Goal: Task Accomplishment & Management: Manage account settings

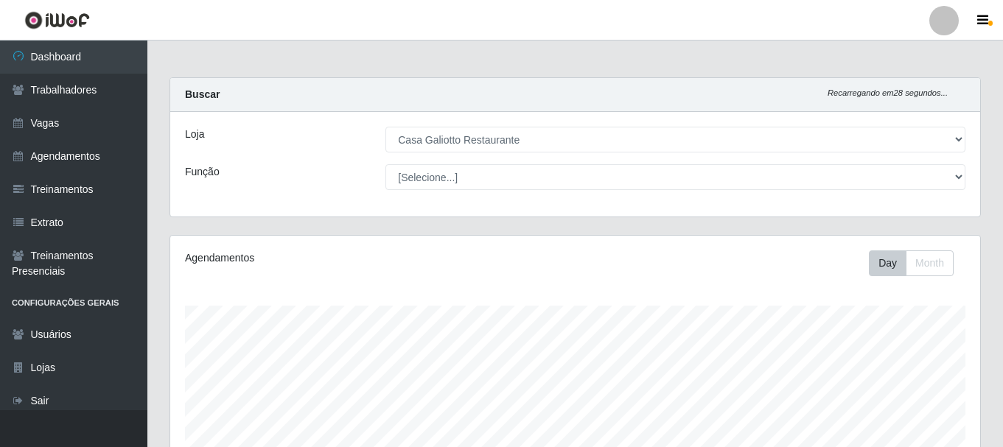
select select "279"
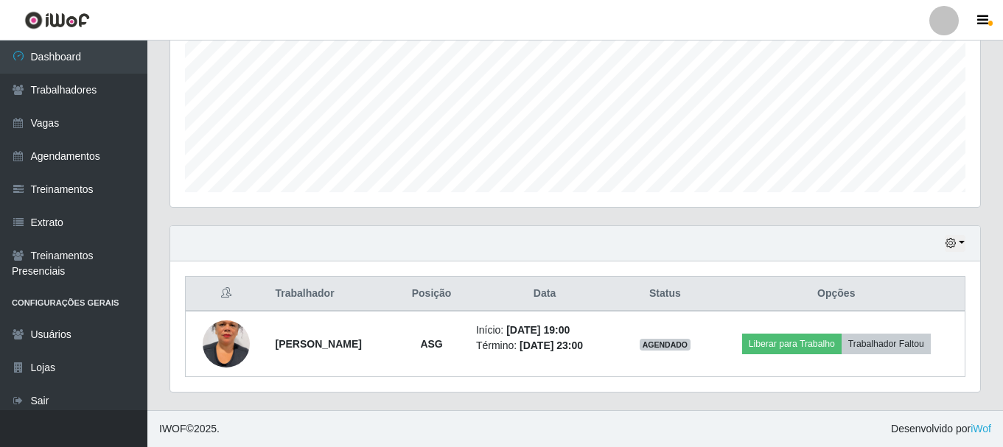
scroll to position [306, 810]
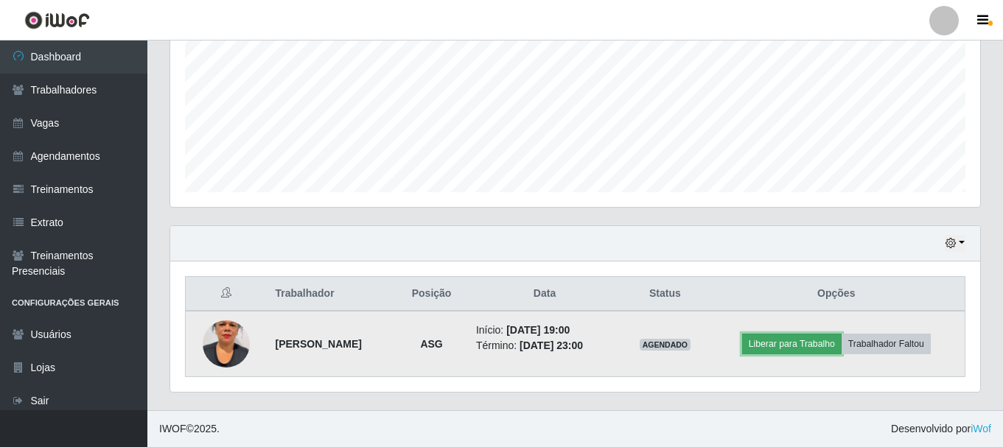
click at [794, 341] on button "Liberar para Trabalho" at bounding box center [791, 344] width 99 height 21
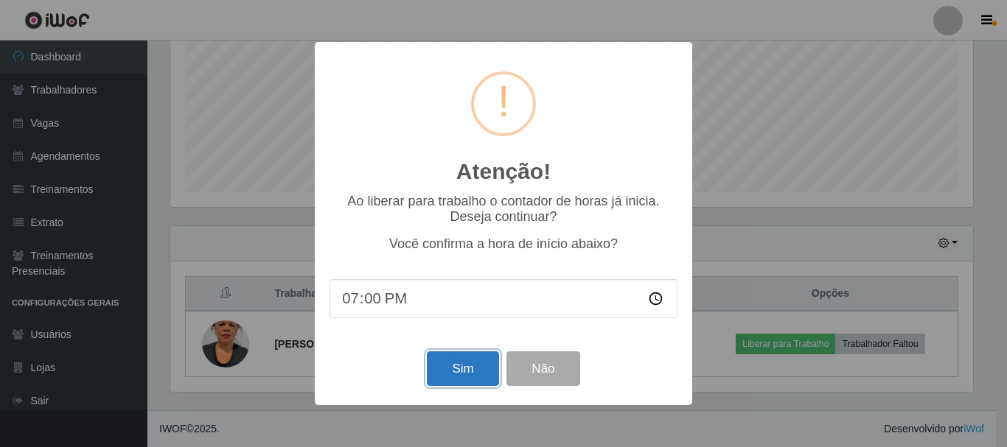
click at [464, 369] on button "Sim" at bounding box center [462, 369] width 71 height 35
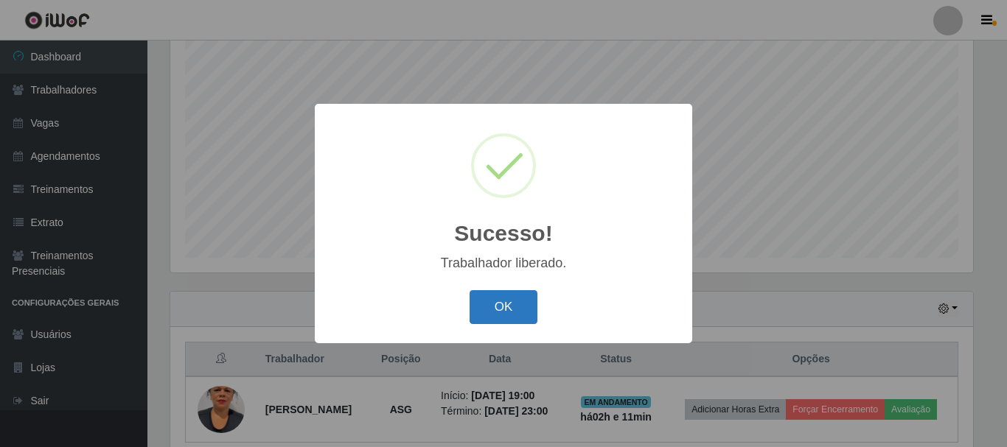
click at [497, 300] on button "OK" at bounding box center [503, 307] width 69 height 35
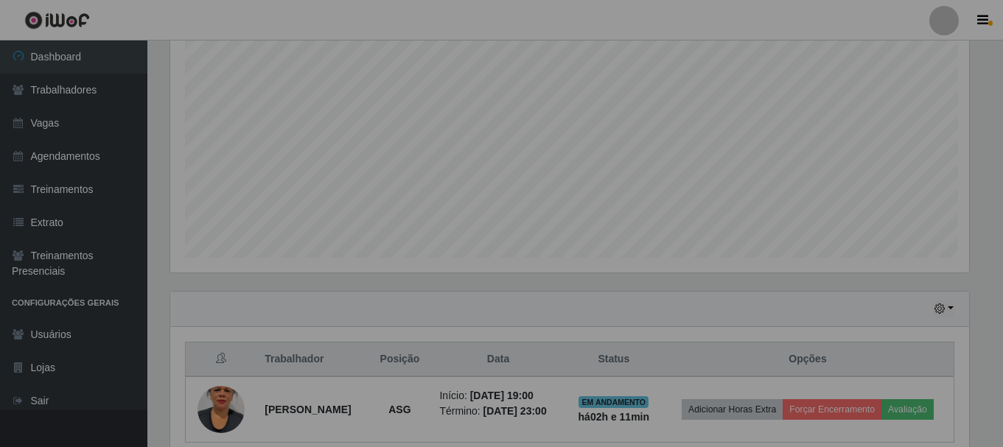
scroll to position [306, 810]
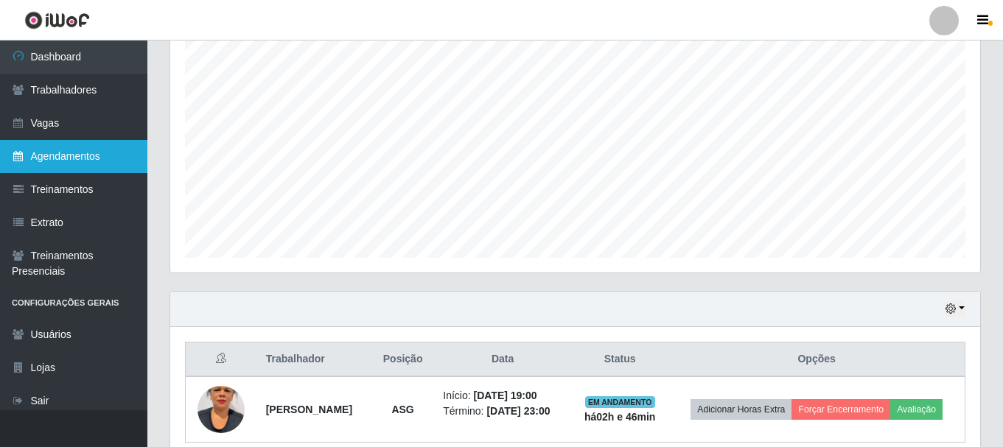
click at [62, 155] on link "Agendamentos" at bounding box center [73, 156] width 147 height 33
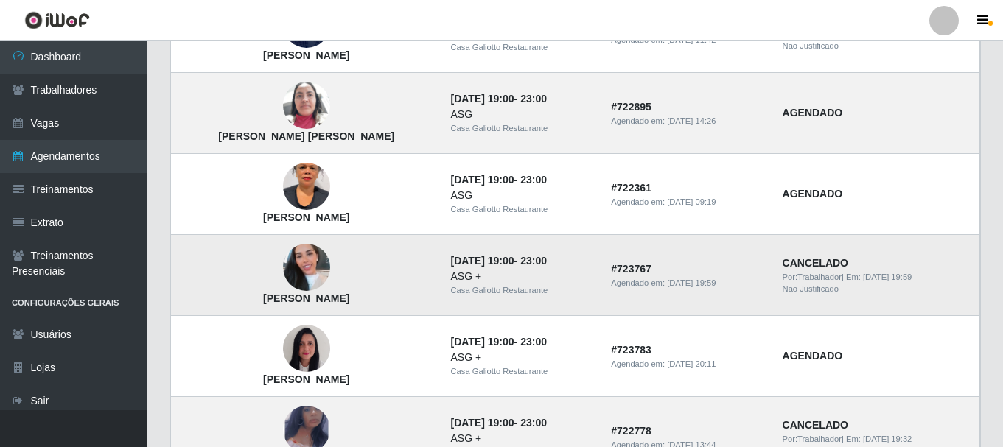
scroll to position [1091, 0]
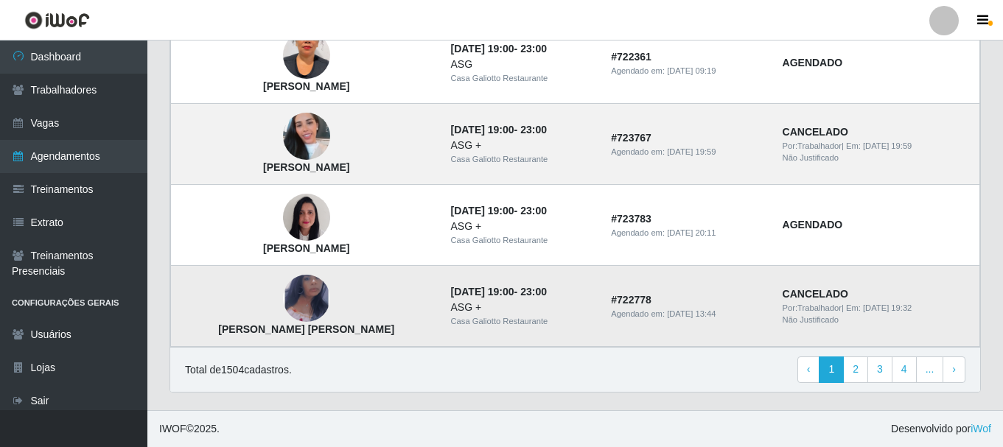
click at [303, 288] on img at bounding box center [306, 298] width 47 height 77
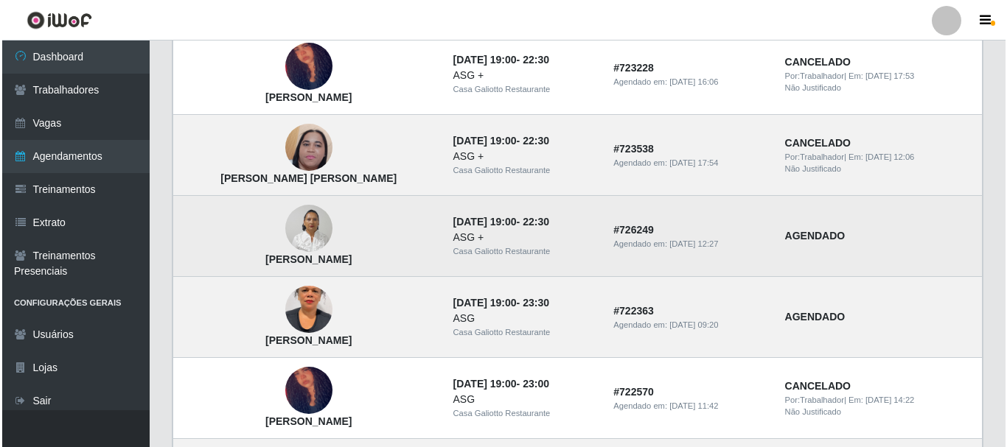
scroll to position [428, 0]
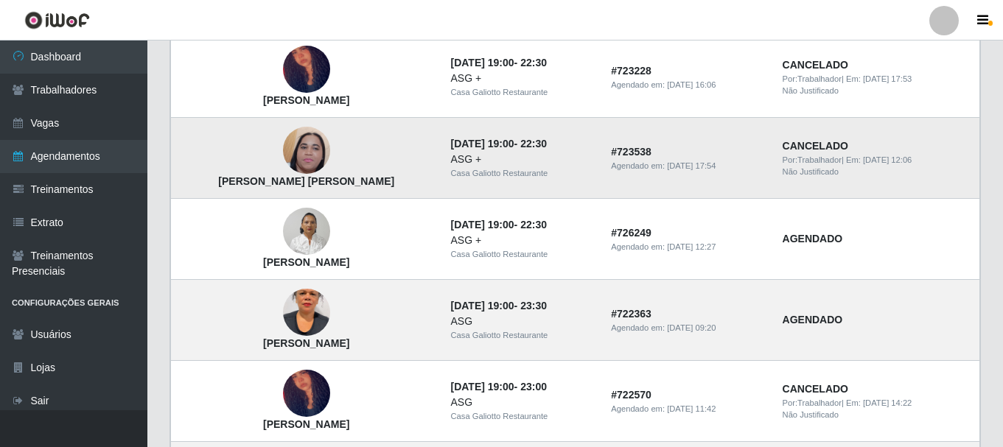
click at [283, 157] on img at bounding box center [306, 150] width 47 height 105
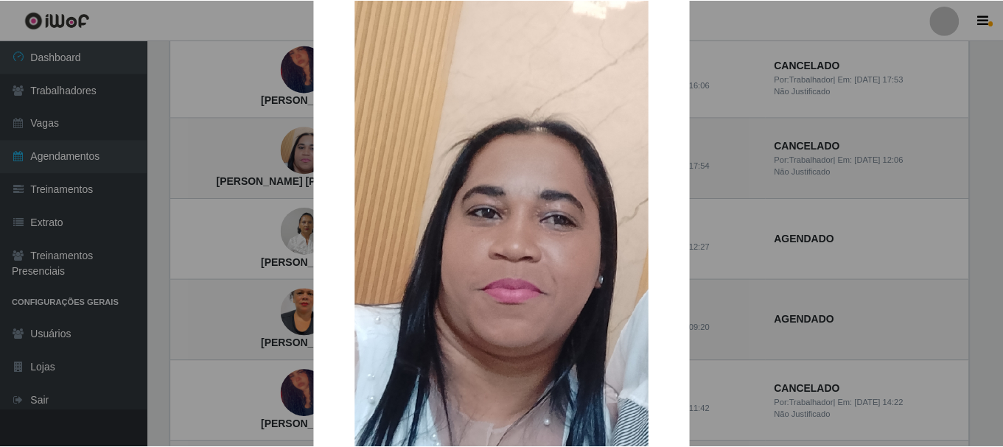
scroll to position [147, 0]
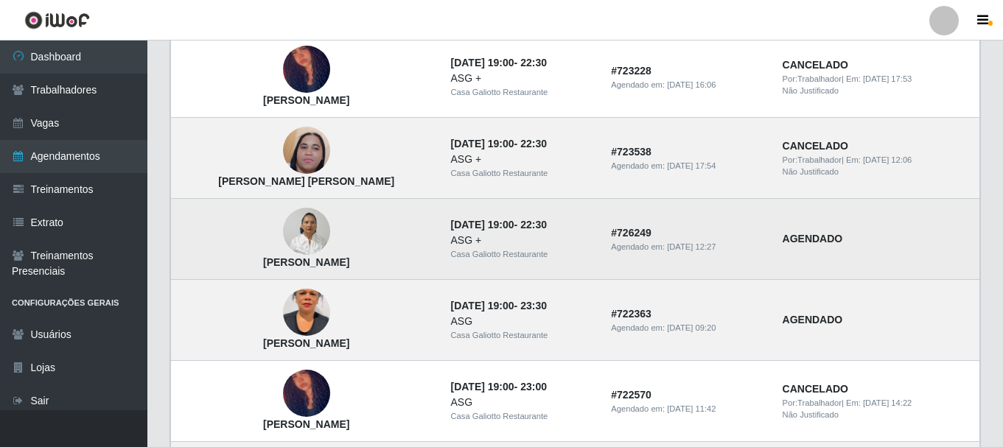
click at [288, 220] on img at bounding box center [306, 231] width 47 height 63
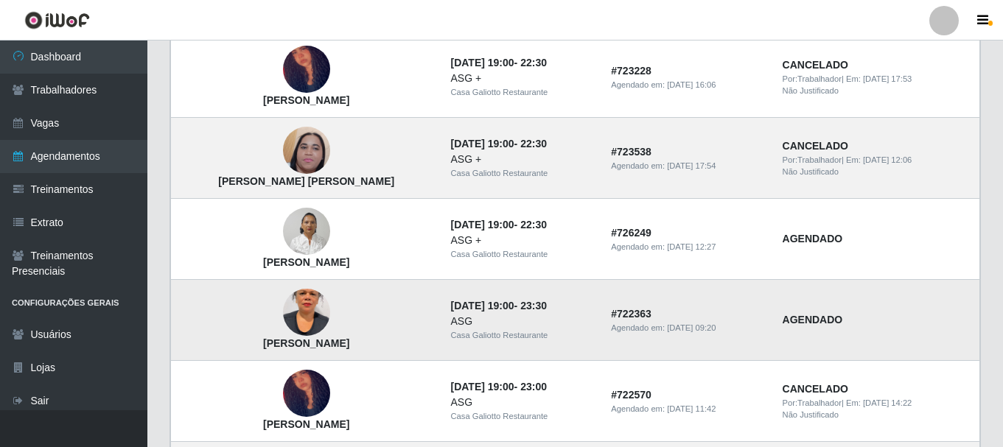
click at [283, 307] on img at bounding box center [306, 313] width 47 height 84
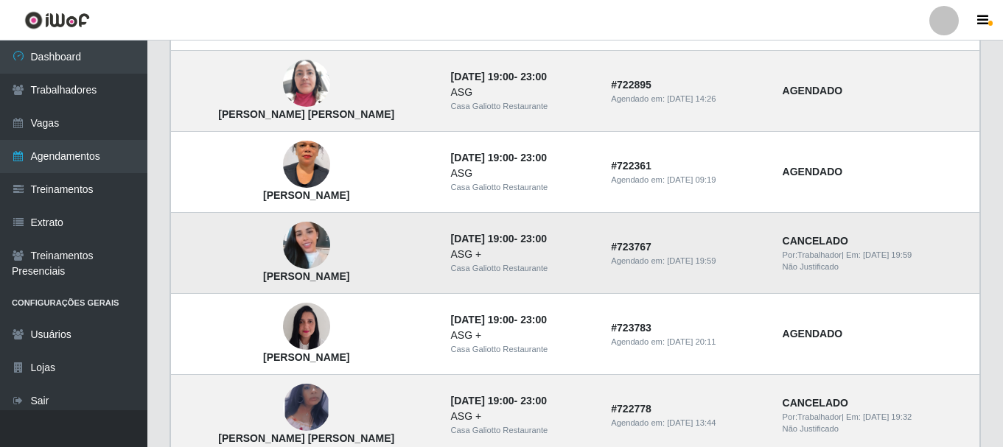
scroll to position [1018, 0]
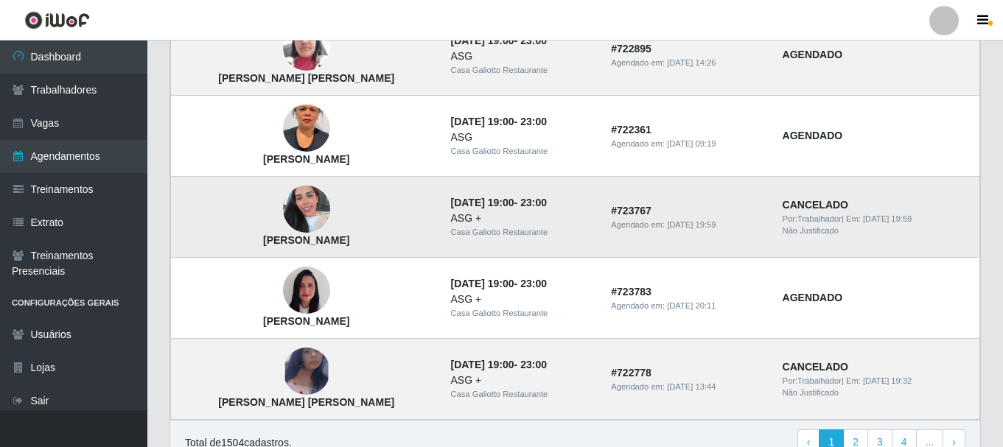
click at [283, 202] on img at bounding box center [306, 209] width 47 height 84
drag, startPoint x: 231, startPoint y: 242, endPoint x: 344, endPoint y: 246, distance: 113.6
click at [344, 246] on td "[PERSON_NAME]" at bounding box center [306, 217] width 271 height 81
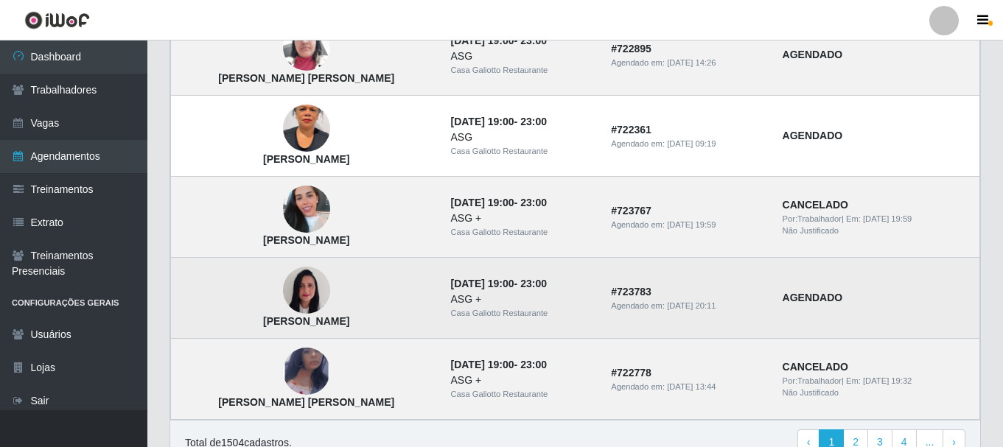
click at [287, 298] on img at bounding box center [306, 290] width 47 height 63
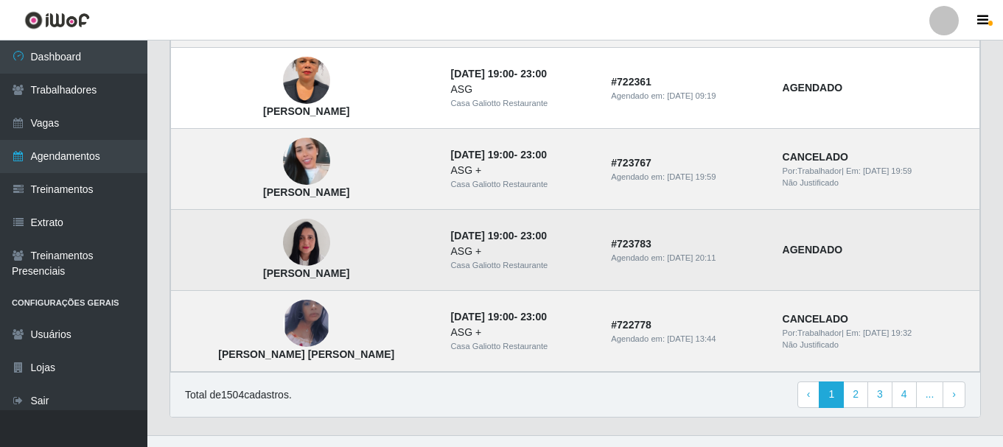
scroll to position [1091, 0]
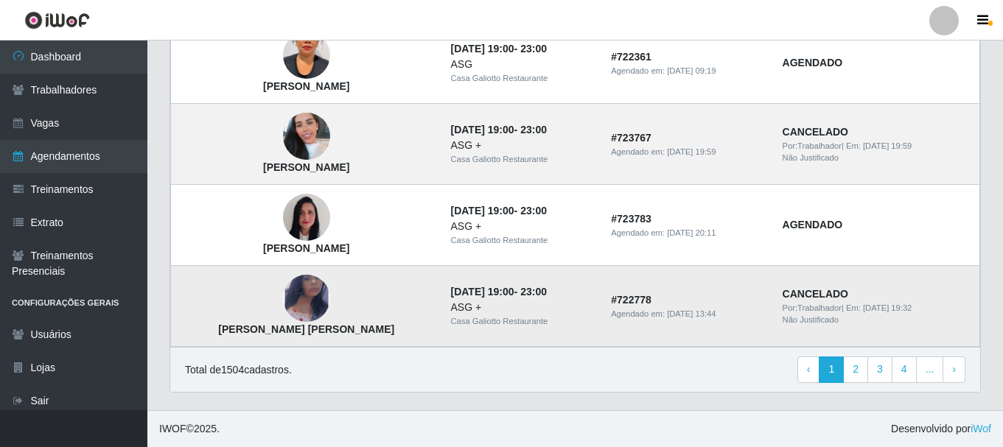
click at [283, 305] on img at bounding box center [306, 298] width 47 height 77
click at [861, 368] on link "2" at bounding box center [855, 370] width 25 height 27
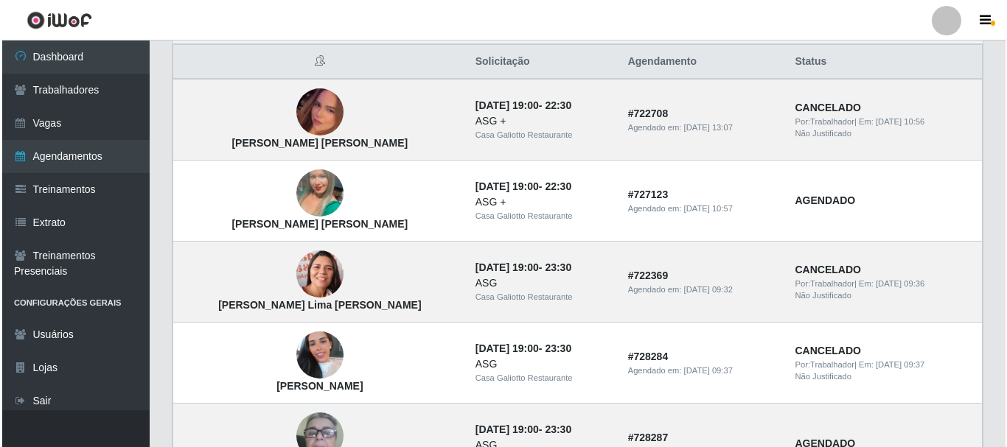
scroll to position [147, 0]
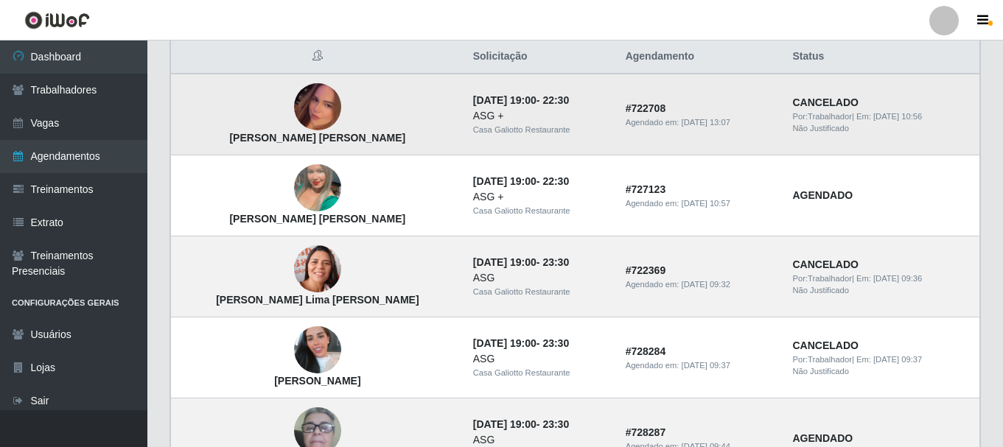
click at [305, 114] on img at bounding box center [317, 107] width 47 height 84
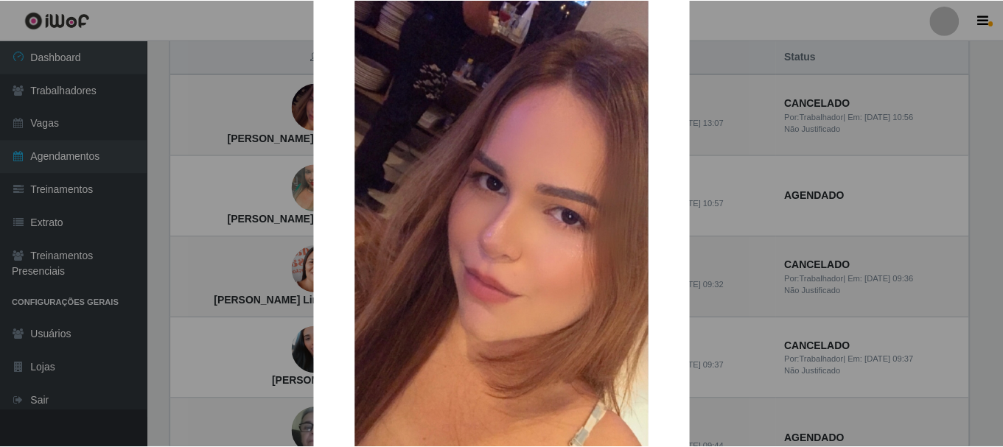
scroll to position [0, 0]
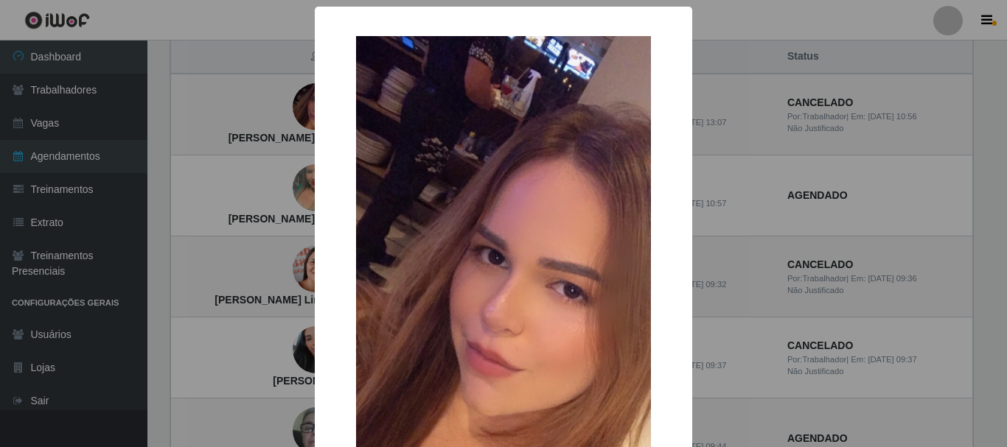
click at [745, 295] on div "× [PERSON_NAME] [PERSON_NAME] OK Cancel" at bounding box center [503, 223] width 1007 height 447
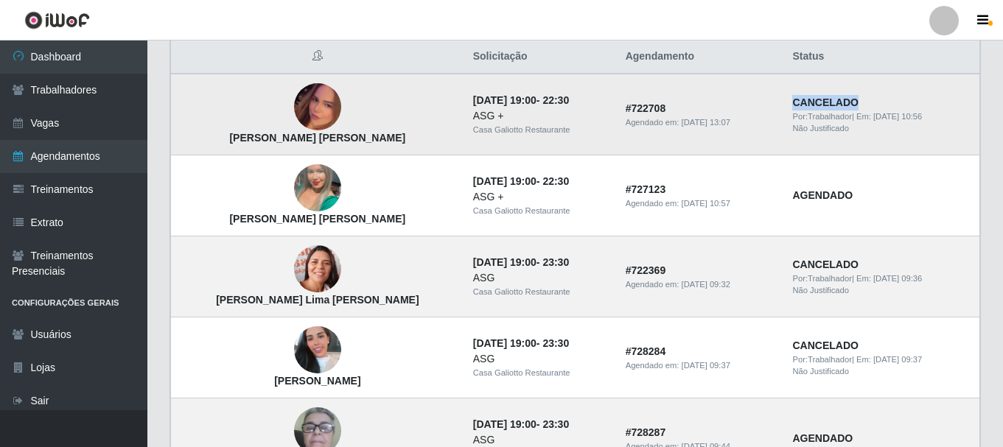
drag, startPoint x: 783, startPoint y: 106, endPoint x: 862, endPoint y: 104, distance: 79.6
click at [862, 104] on td "CANCELADO Por: Trabalhador | Em: [DATE] 10:56 Não Justificado" at bounding box center [881, 115] width 196 height 82
click at [297, 117] on img at bounding box center [317, 107] width 47 height 84
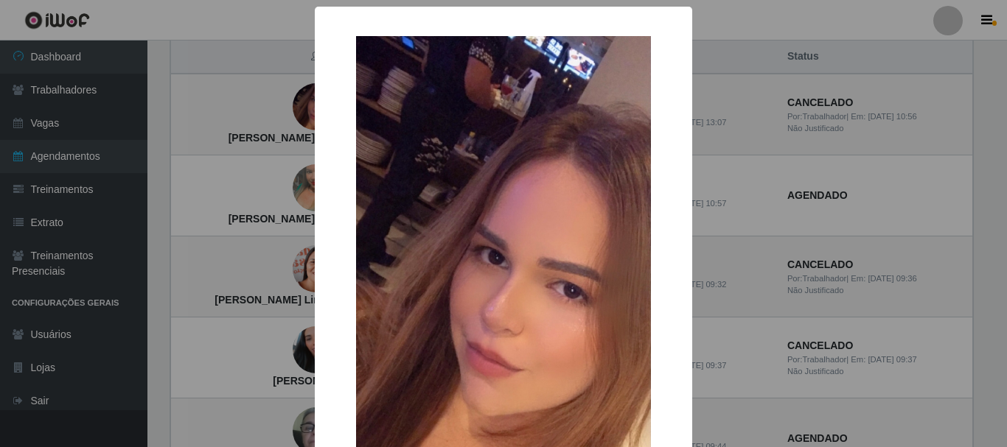
click at [315, 130] on div "× [PERSON_NAME] [PERSON_NAME] OK Cancel" at bounding box center [503, 335] width 377 height 656
click at [811, 308] on div "× [PERSON_NAME] [PERSON_NAME] OK Cancel" at bounding box center [503, 223] width 1007 height 447
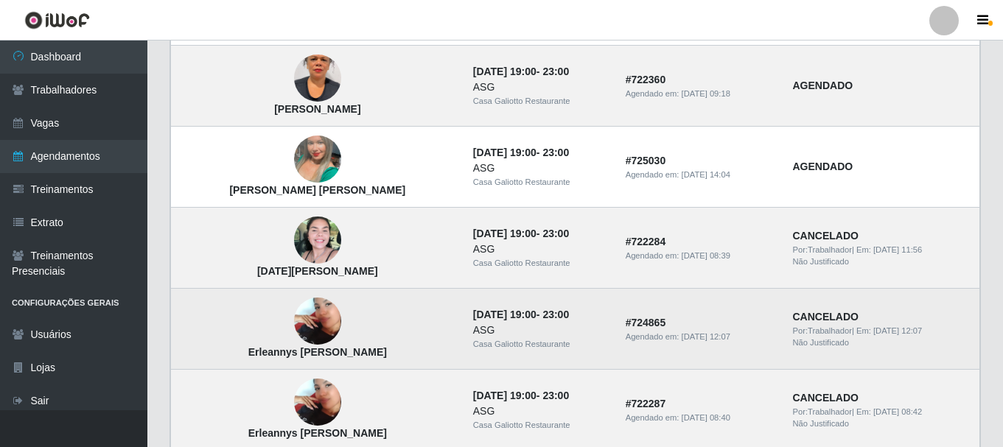
scroll to position [663, 0]
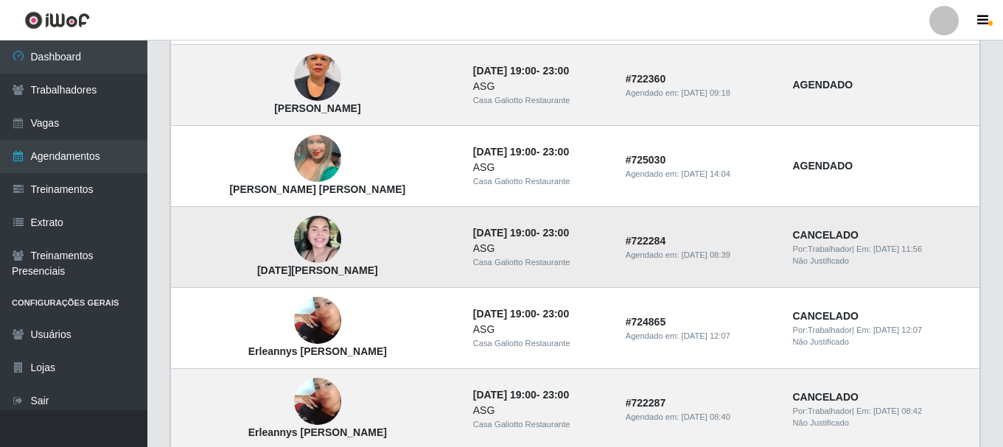
click at [296, 245] on img at bounding box center [317, 239] width 47 height 47
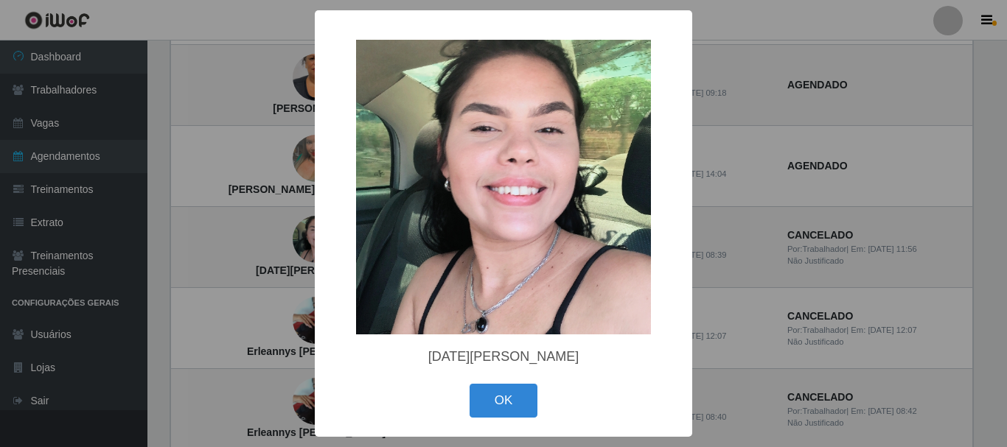
click at [275, 248] on div "× [DATE][PERSON_NAME] OK Cancel" at bounding box center [503, 223] width 1007 height 447
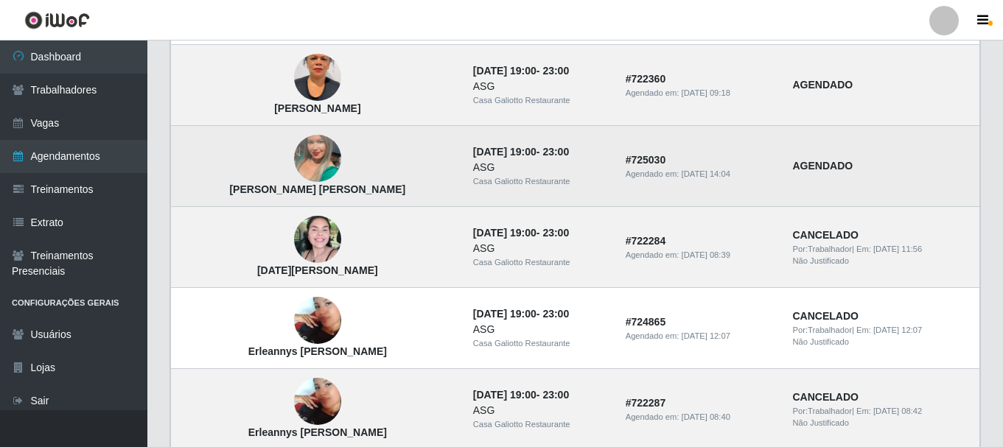
click at [298, 181] on td "[PERSON_NAME] [PERSON_NAME]" at bounding box center [317, 166] width 293 height 81
click at [295, 165] on img at bounding box center [317, 158] width 47 height 84
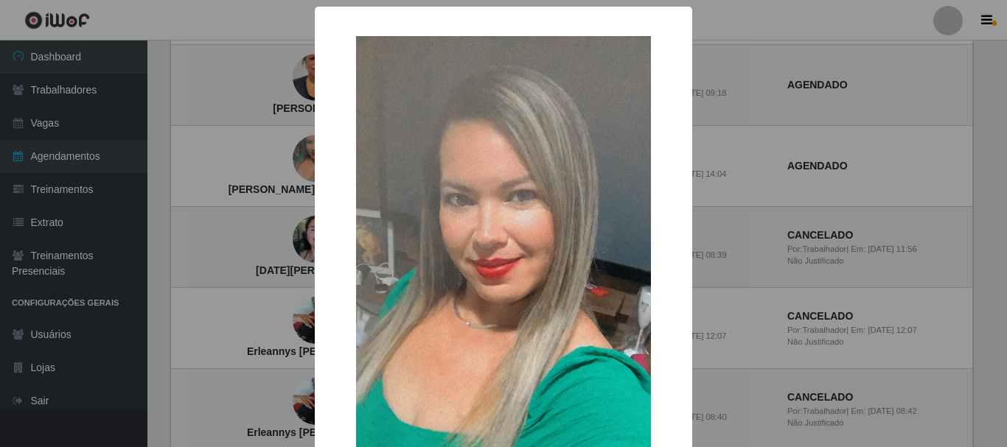
click at [331, 168] on div "×" at bounding box center [503, 297] width 348 height 553
click at [296, 149] on div "× [PERSON_NAME] [PERSON_NAME] OK Cancel" at bounding box center [503, 223] width 1007 height 447
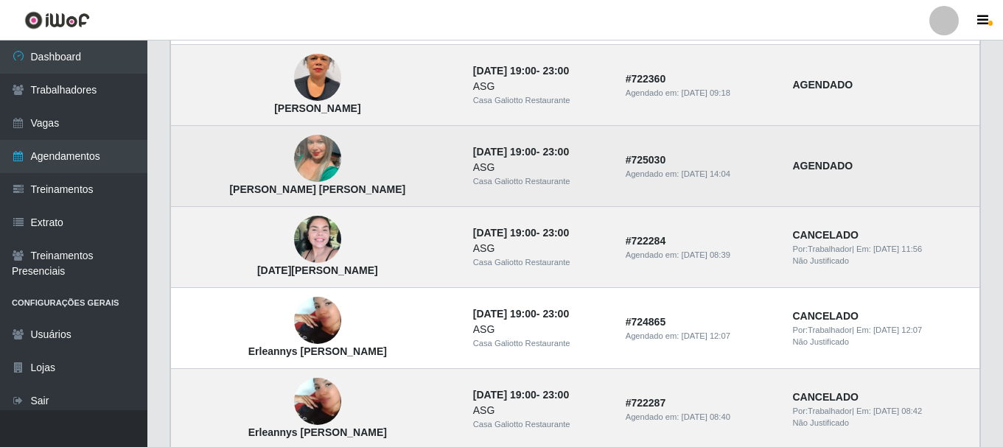
scroll to position [590, 0]
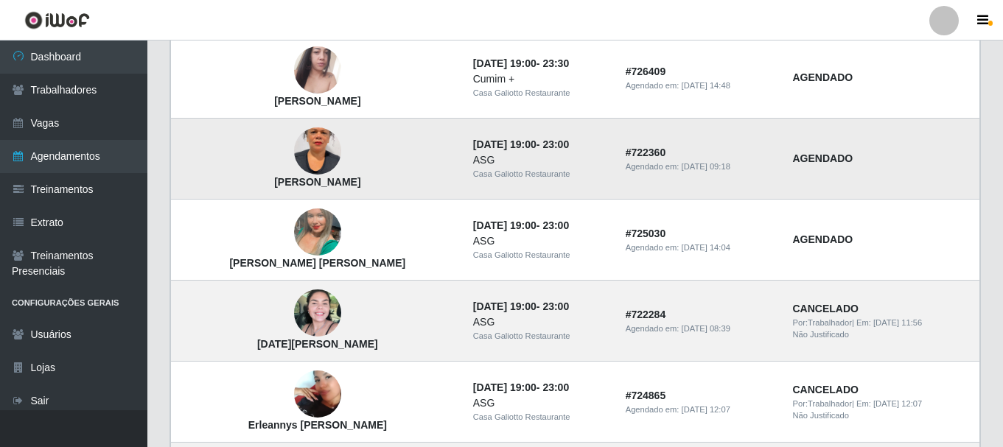
click at [294, 153] on img at bounding box center [317, 152] width 47 height 84
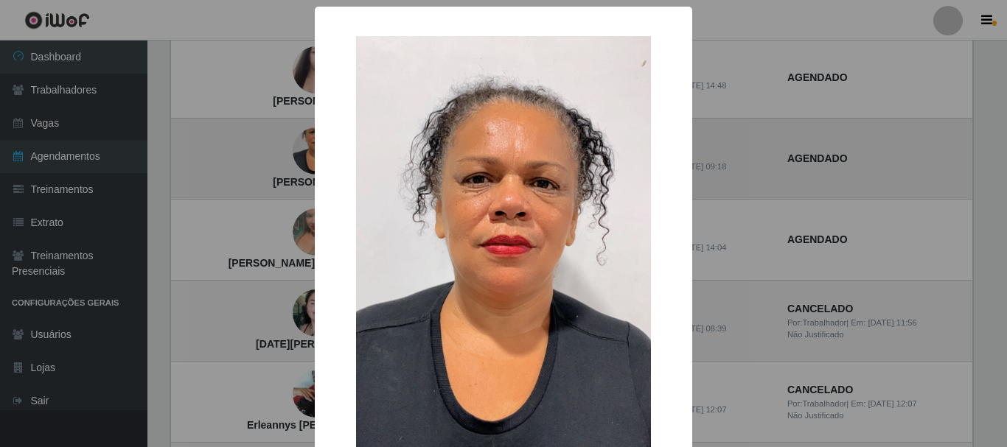
click at [280, 153] on div "× [PERSON_NAME] OK Cancel" at bounding box center [503, 223] width 1007 height 447
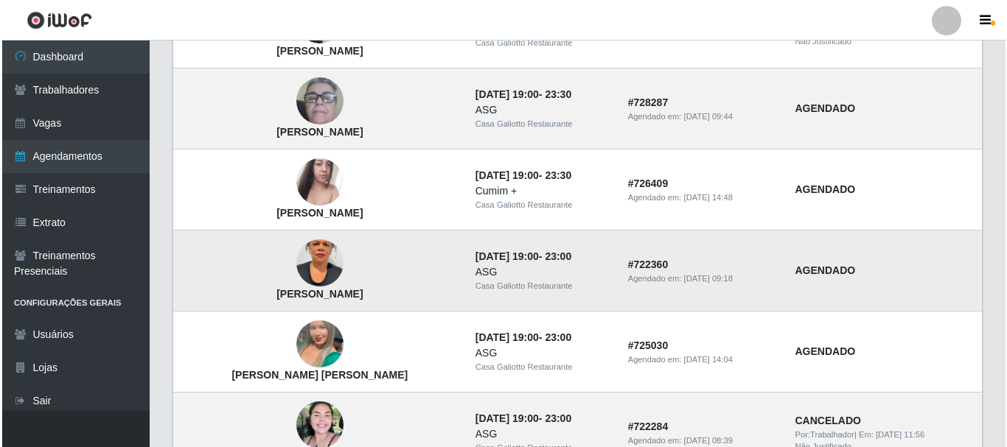
scroll to position [442, 0]
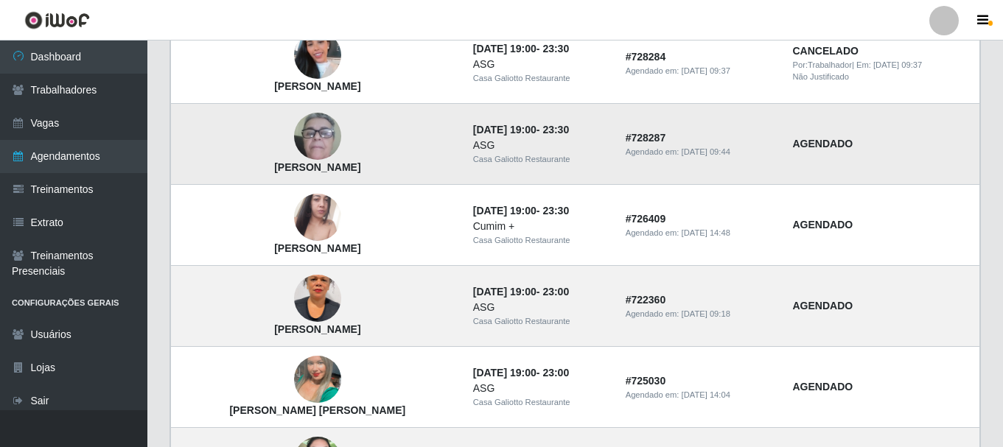
click at [294, 144] on img at bounding box center [317, 136] width 47 height 97
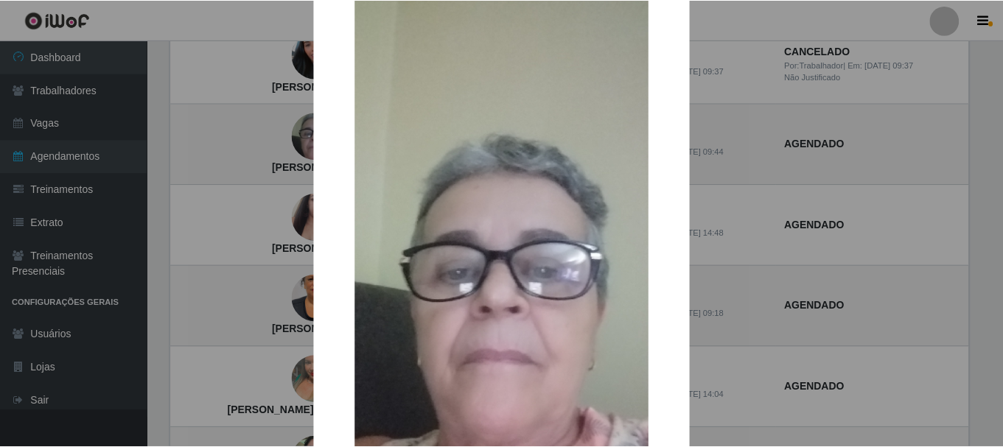
scroll to position [74, 0]
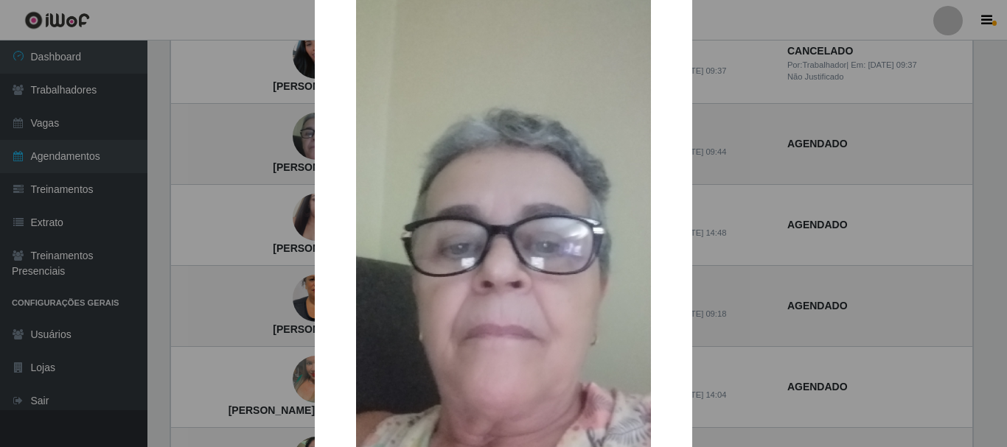
click at [287, 207] on div "× [PERSON_NAME] Roma OK Cancel" at bounding box center [503, 223] width 1007 height 447
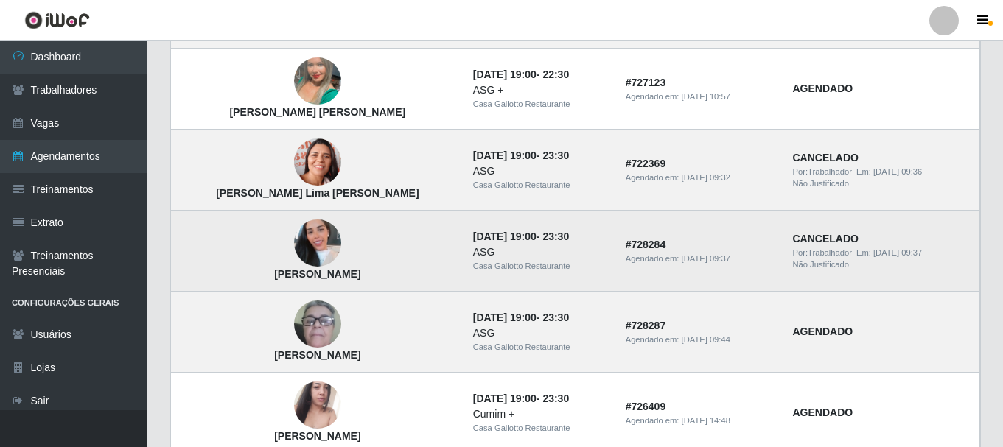
scroll to position [221, 0]
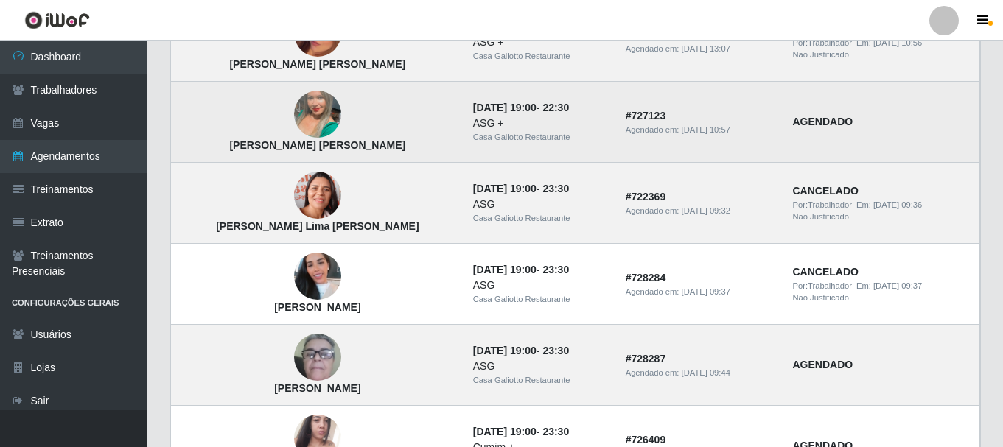
click at [294, 116] on img at bounding box center [317, 114] width 47 height 84
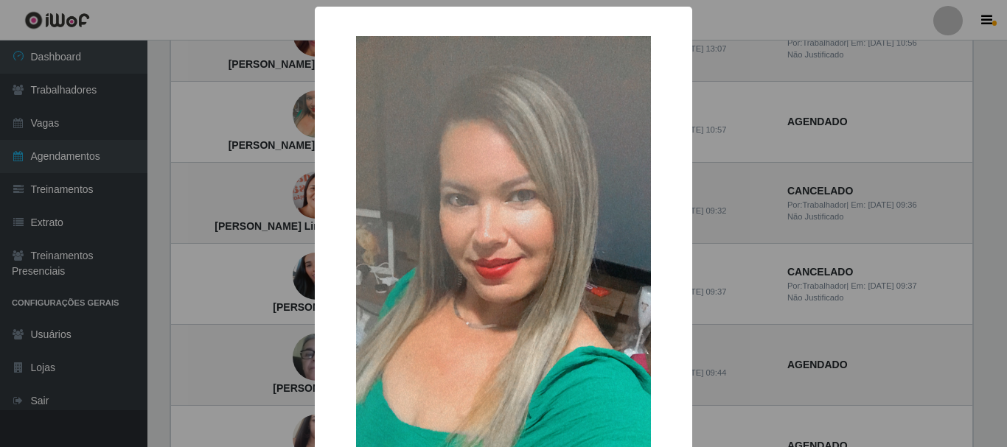
click at [268, 211] on div "× [PERSON_NAME] [PERSON_NAME] OK Cancel" at bounding box center [503, 223] width 1007 height 447
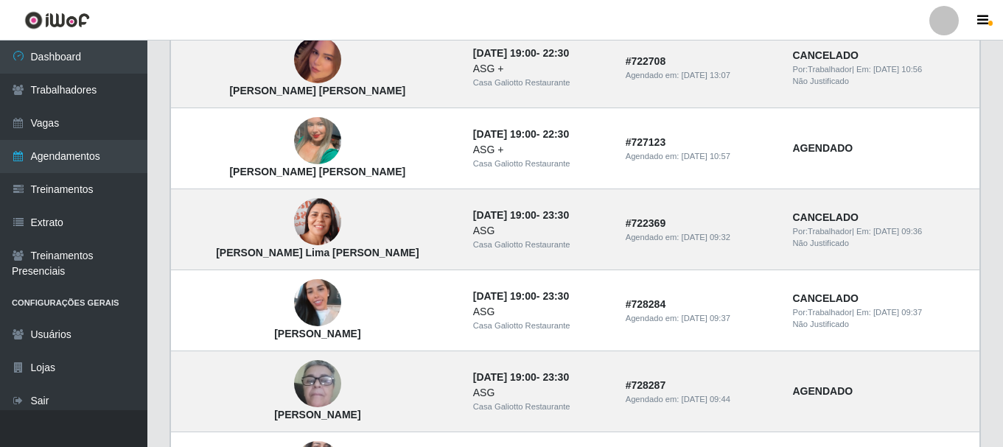
scroll to position [147, 0]
